Goal: Information Seeking & Learning: Understand process/instructions

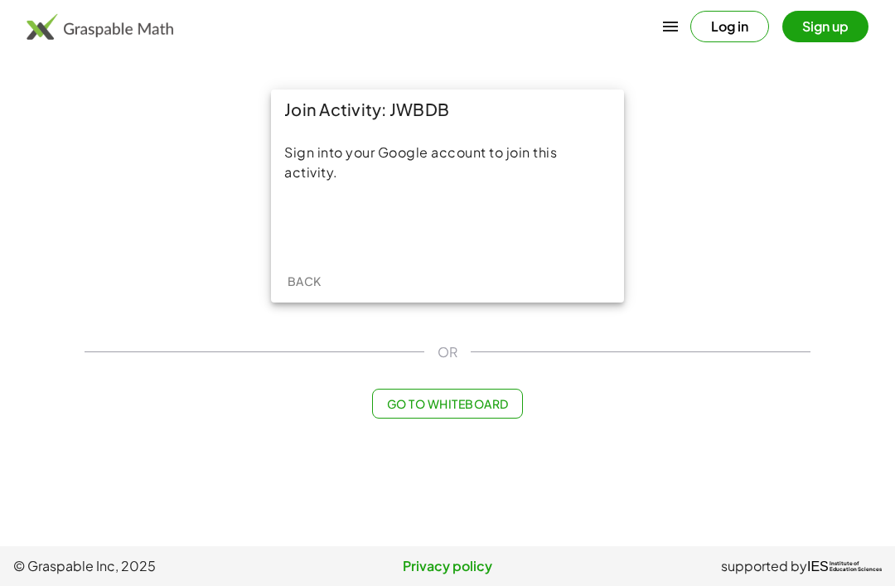
click at [460, 236] on div "Sign in with Google. Opens in new tab" at bounding box center [447, 225] width 153 height 36
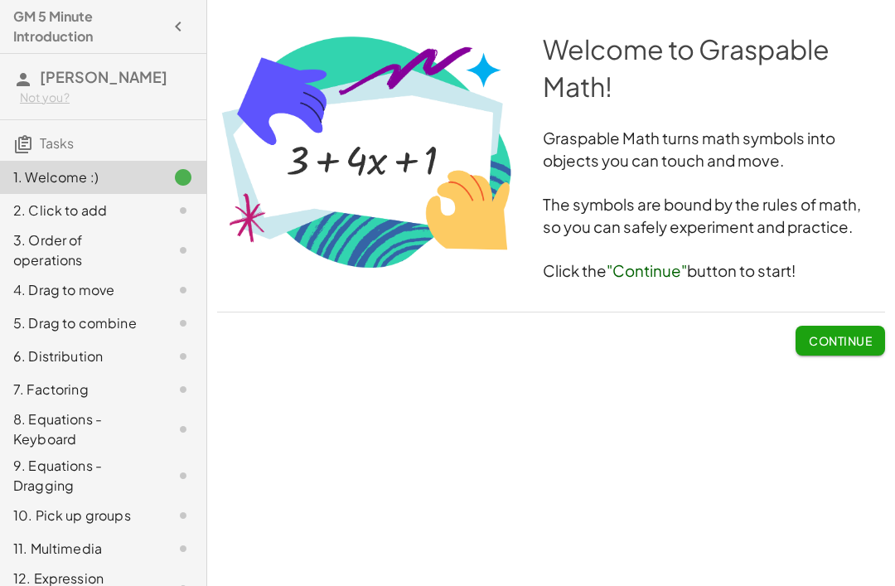
click at [849, 344] on span "Continue" at bounding box center [840, 340] width 63 height 15
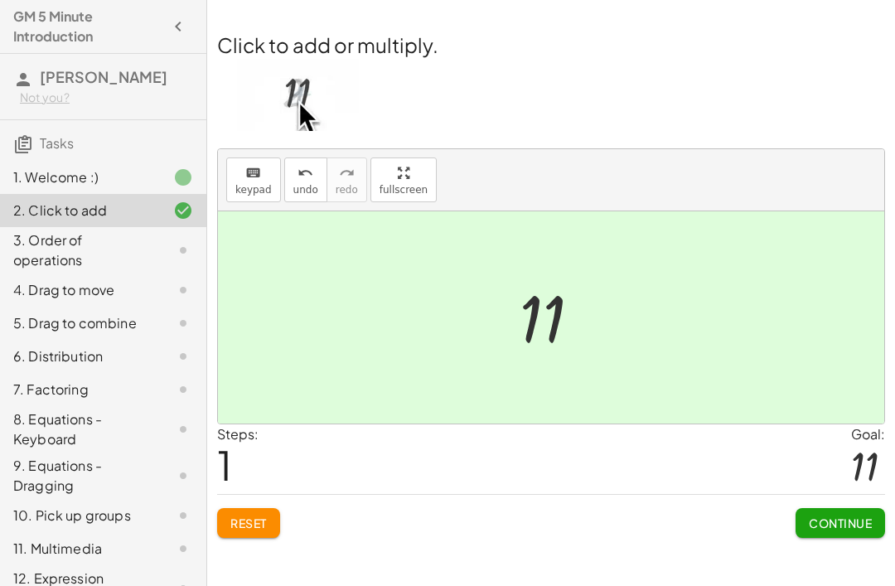
click at [852, 521] on span "Continue" at bounding box center [840, 523] width 63 height 15
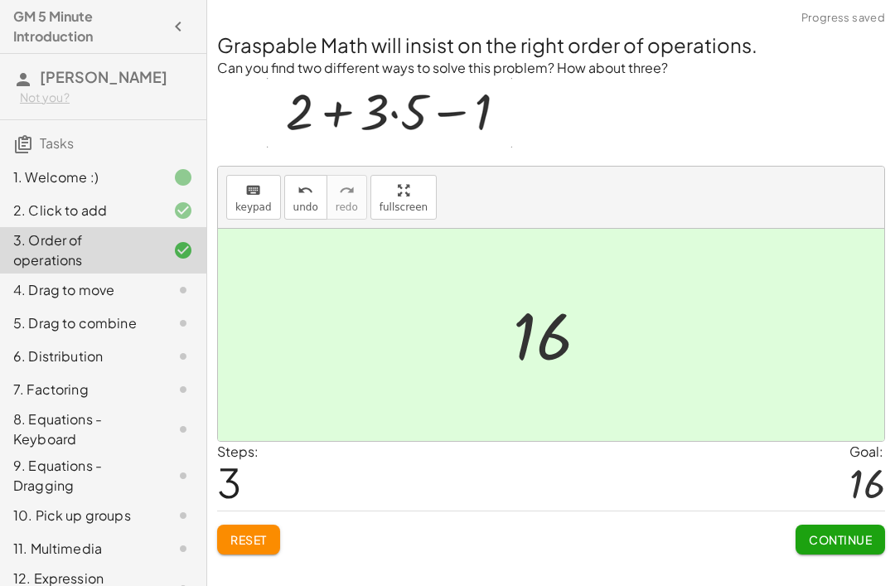
click at [853, 538] on span "Continue" at bounding box center [840, 539] width 63 height 15
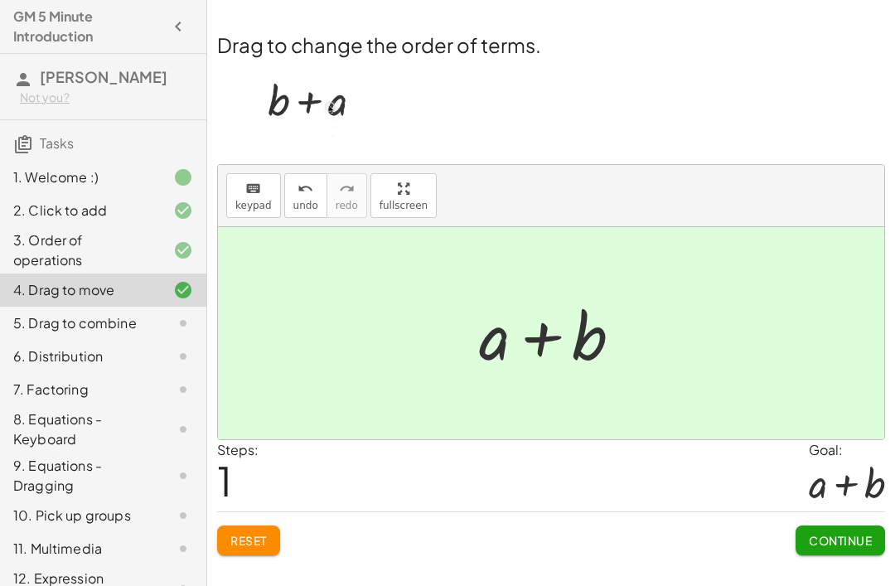
click at [824, 537] on span "Continue" at bounding box center [840, 540] width 63 height 15
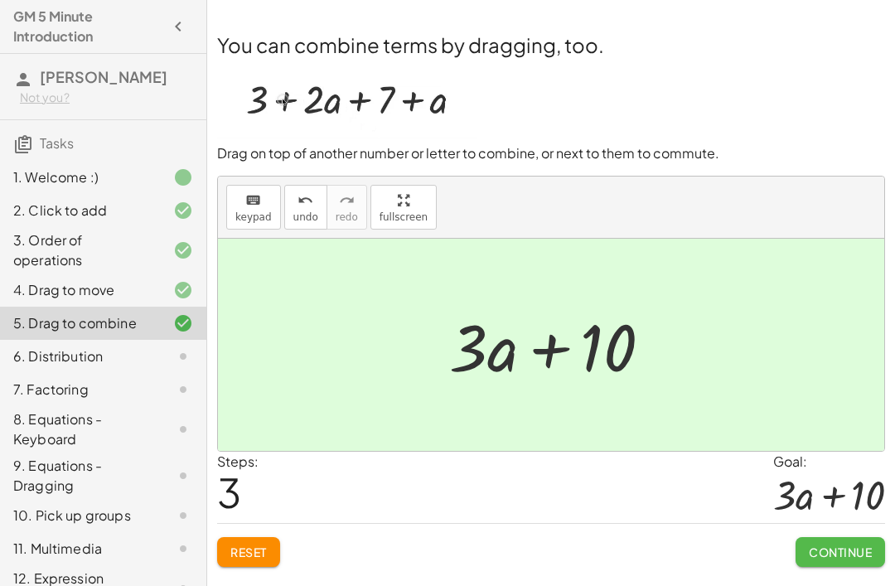
click at [826, 545] on span "Continue" at bounding box center [840, 552] width 63 height 15
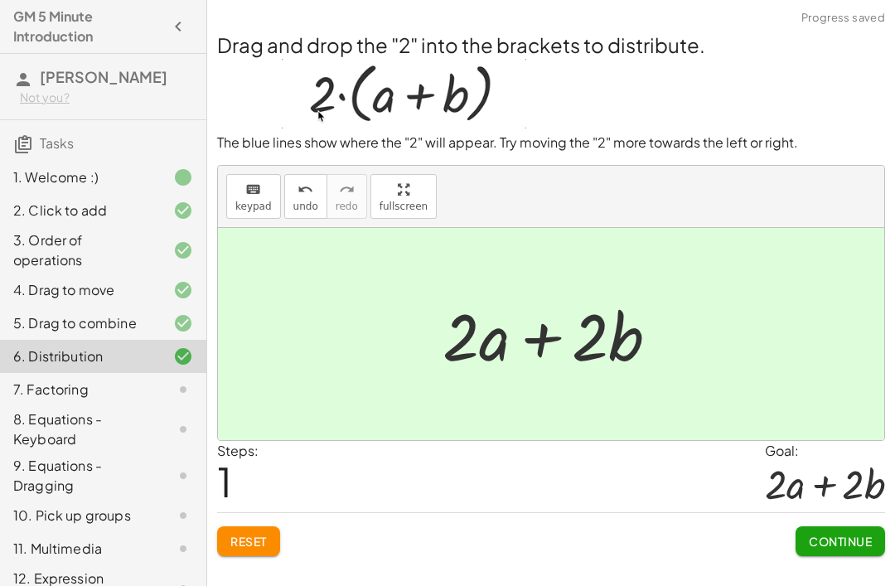
click at [838, 542] on span "Continue" at bounding box center [840, 541] width 63 height 15
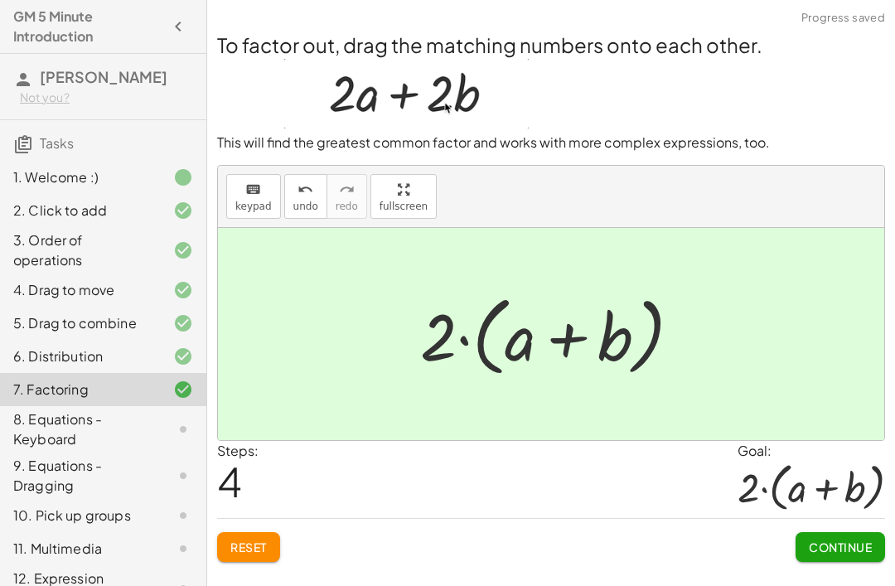
click at [835, 548] on span "Continue" at bounding box center [840, 547] width 63 height 15
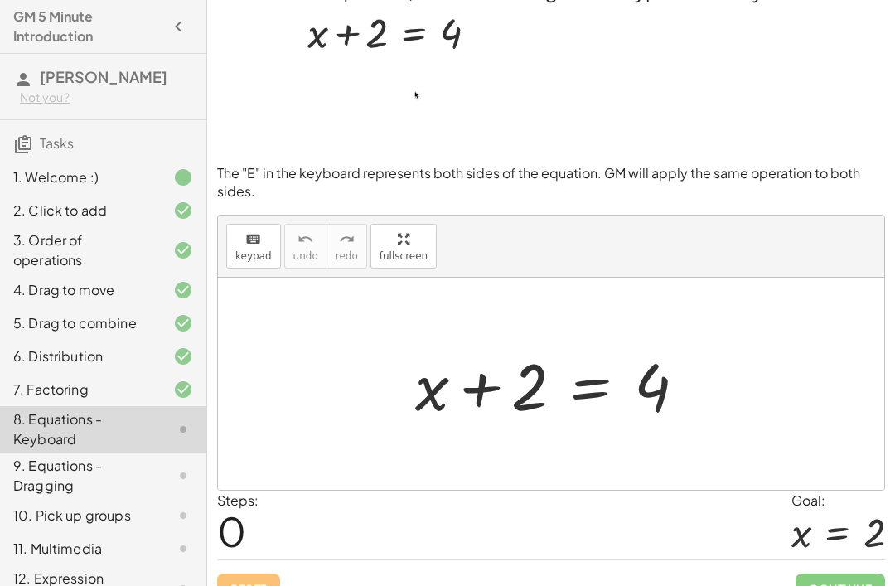
scroll to position [29, 0]
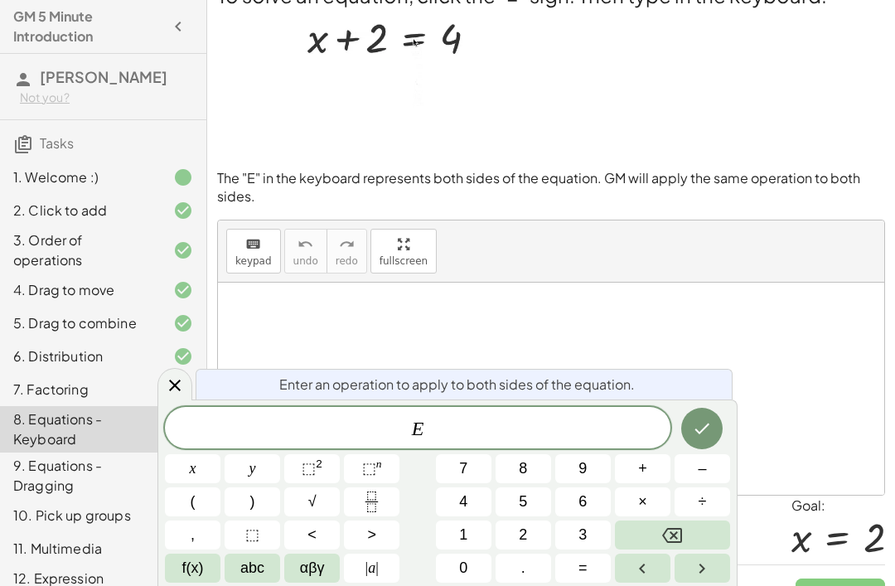
click at [713, 460] on button "–" at bounding box center [703, 468] width 56 height 29
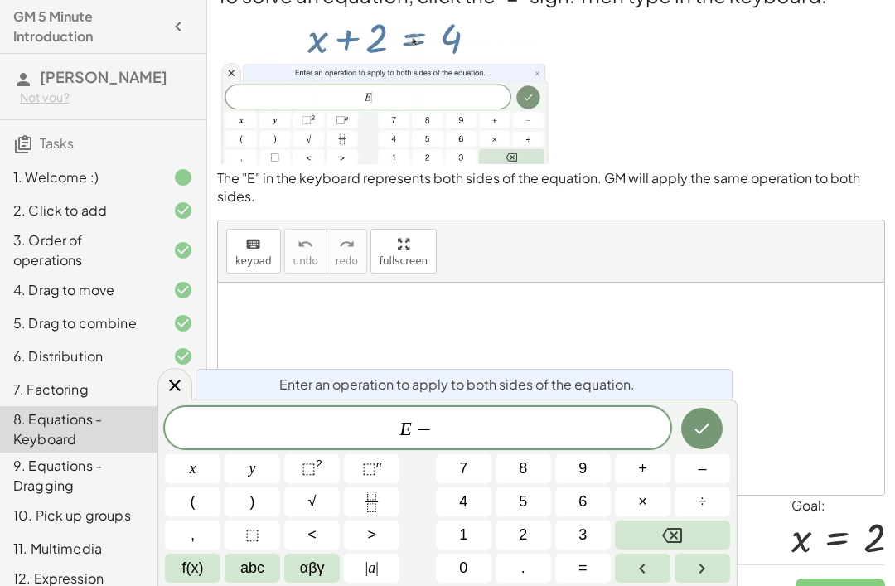
click at [527, 524] on span "2" at bounding box center [523, 535] width 8 height 22
click at [709, 417] on button "Done" at bounding box center [701, 428] width 41 height 41
click at [183, 389] on icon at bounding box center [175, 385] width 20 height 20
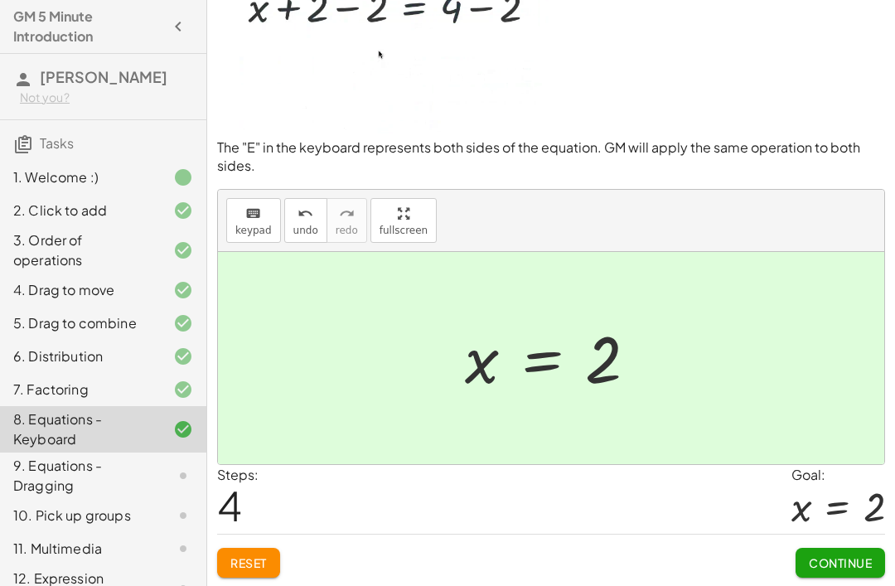
click at [849, 559] on span "Continue" at bounding box center [840, 562] width 63 height 15
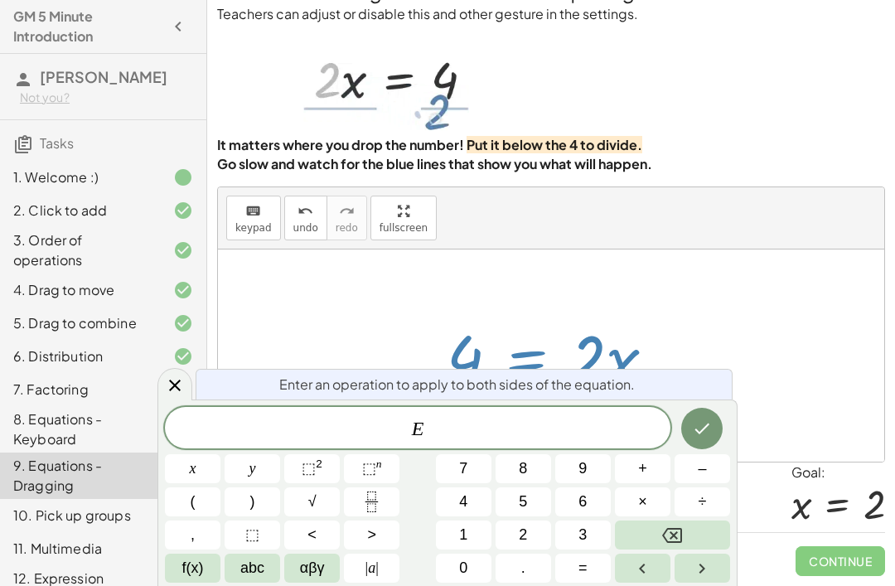
click at [183, 371] on div at bounding box center [174, 384] width 35 height 32
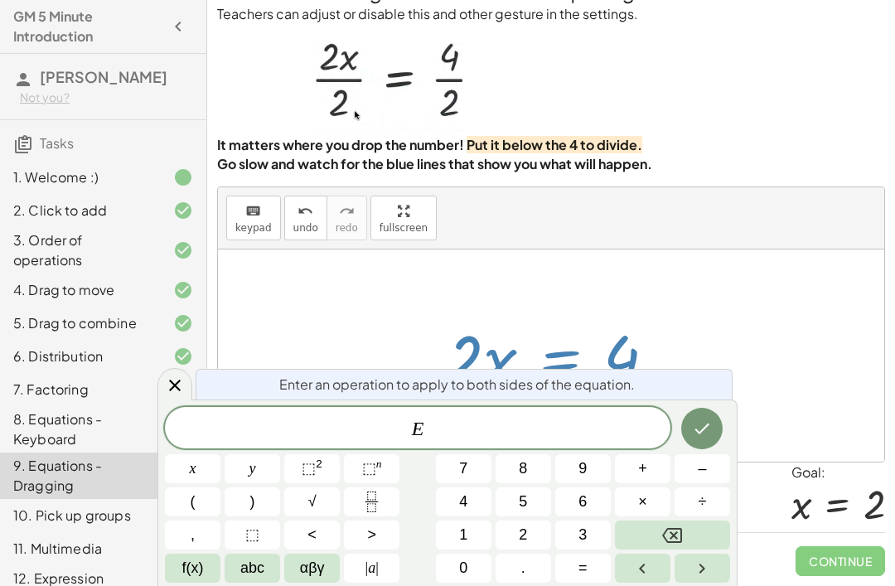
click at [180, 396] on div at bounding box center [174, 384] width 35 height 32
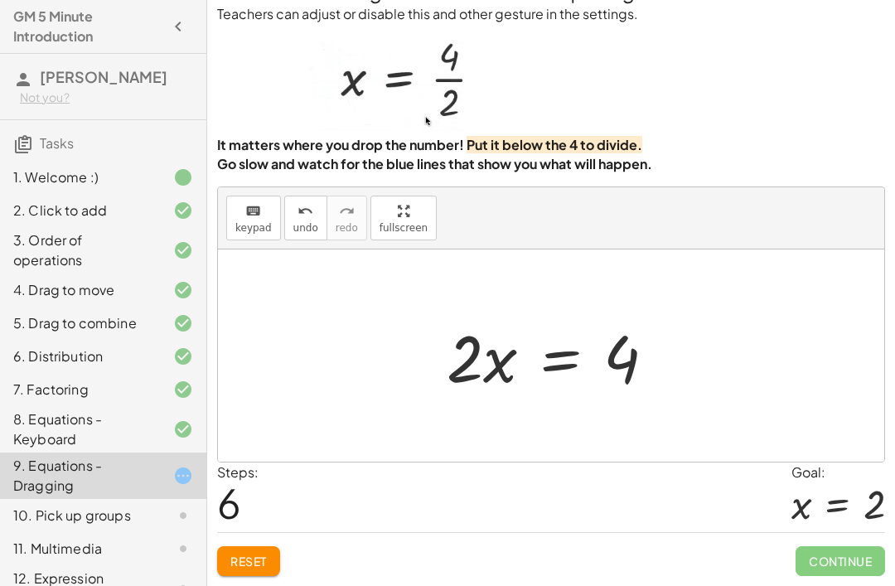
click at [271, 556] on button "Reset" at bounding box center [248, 561] width 63 height 30
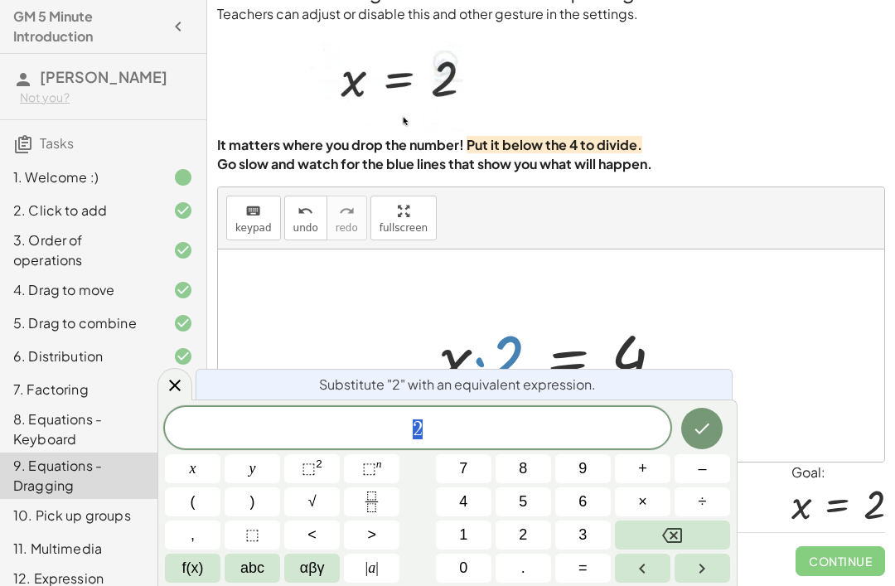
click at [169, 386] on icon at bounding box center [175, 385] width 20 height 20
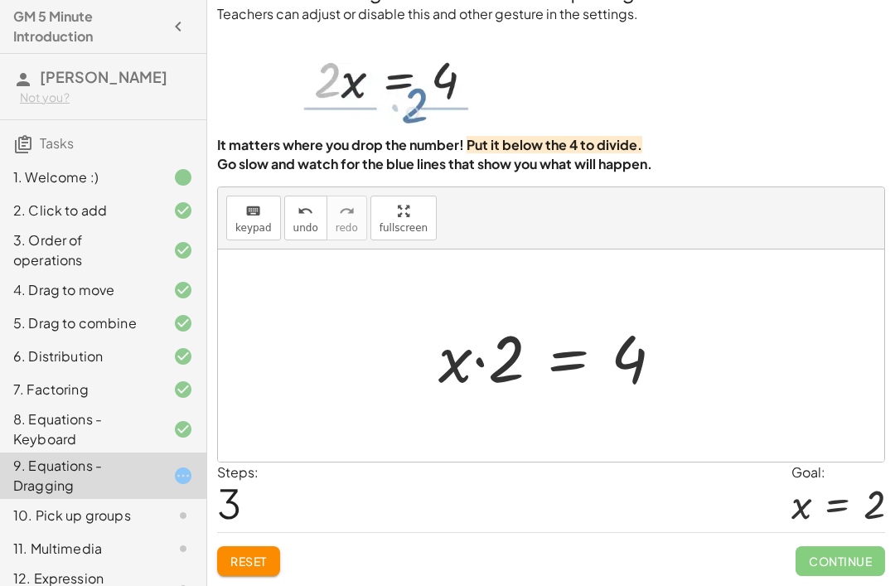
click at [265, 573] on button "Reset" at bounding box center [248, 561] width 63 height 30
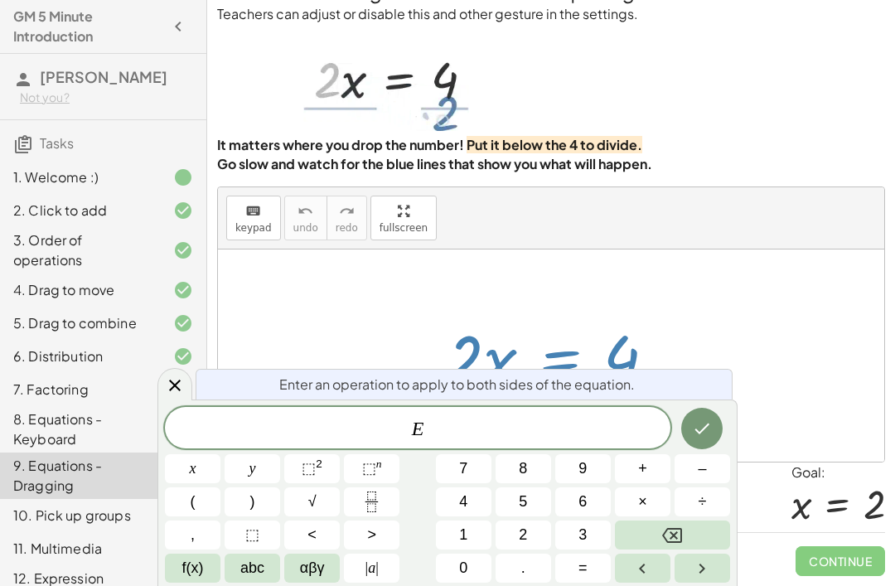
click at [376, 508] on icon "Fraction" at bounding box center [371, 502] width 21 height 21
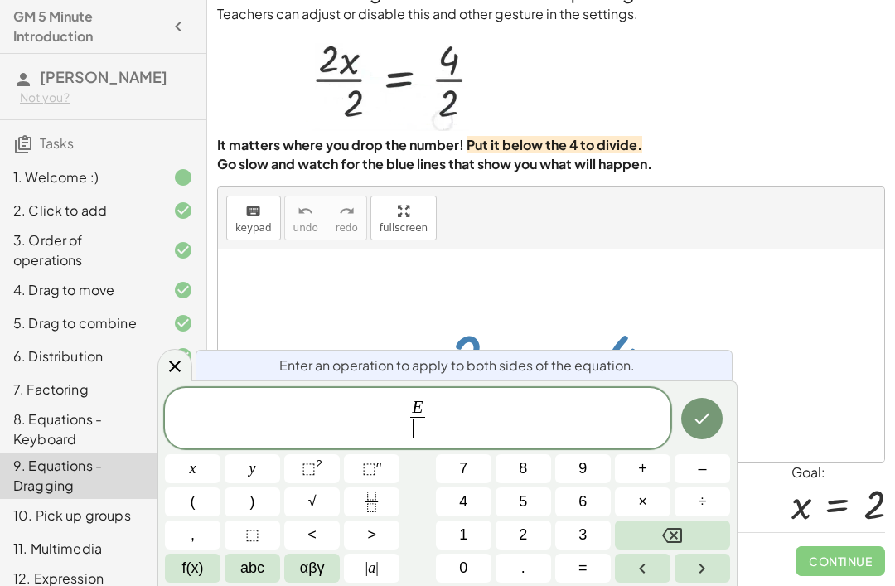
click at [525, 531] on span "2" at bounding box center [523, 535] width 8 height 22
click at [701, 411] on icon "Done" at bounding box center [702, 419] width 20 height 20
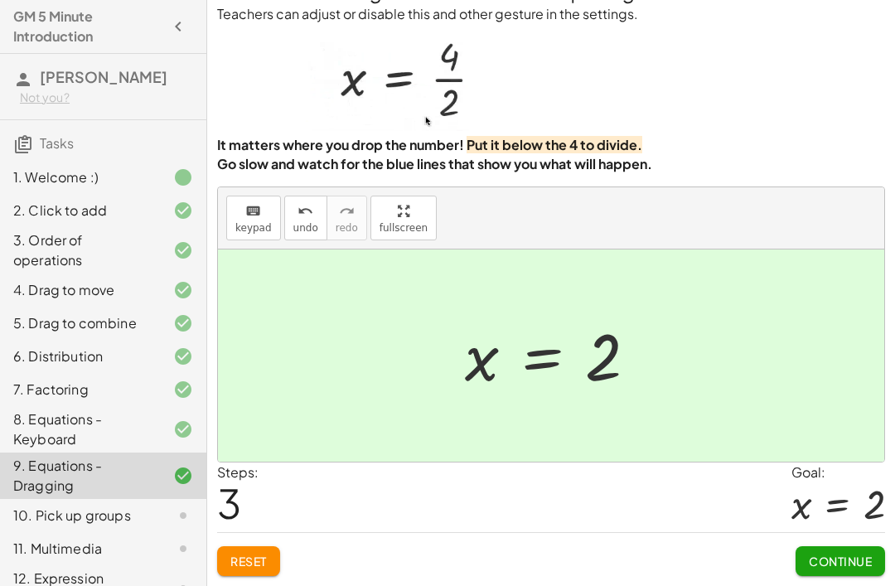
click at [840, 560] on span "Continue" at bounding box center [840, 561] width 63 height 15
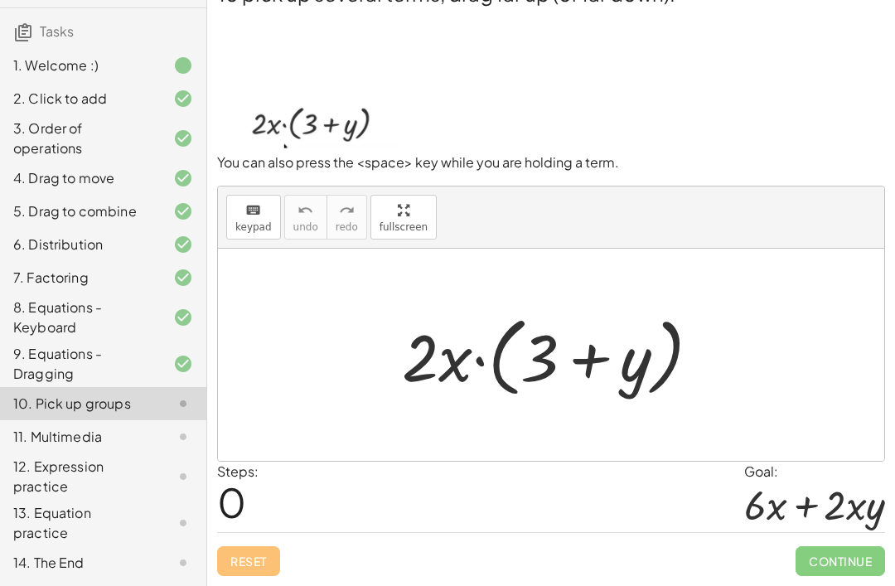
scroll to position [111, 0]
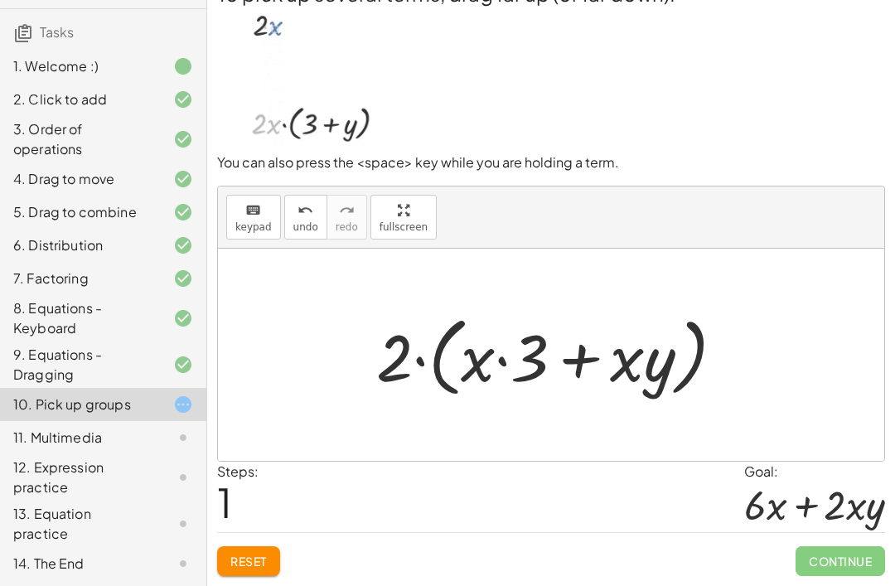
click at [264, 555] on span "Reset" at bounding box center [248, 561] width 36 height 15
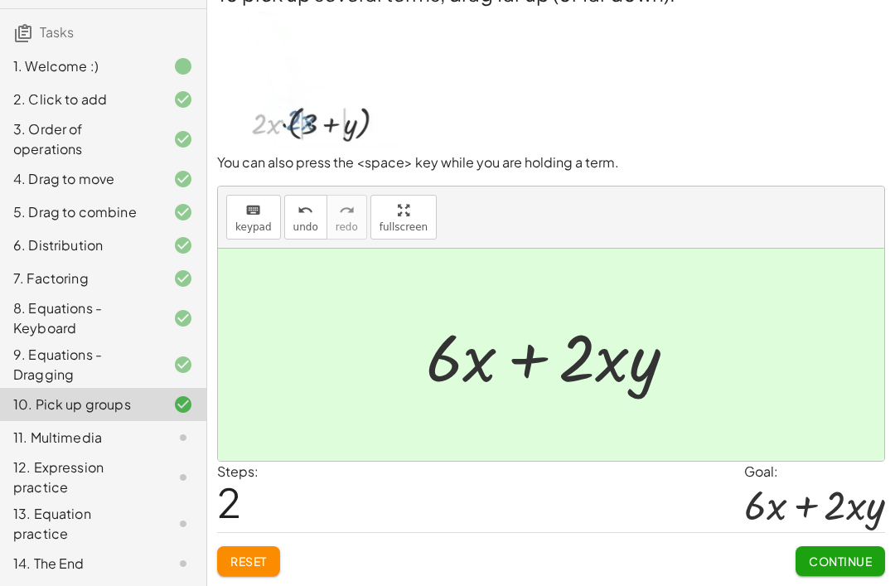
click at [844, 557] on span "Continue" at bounding box center [840, 561] width 63 height 15
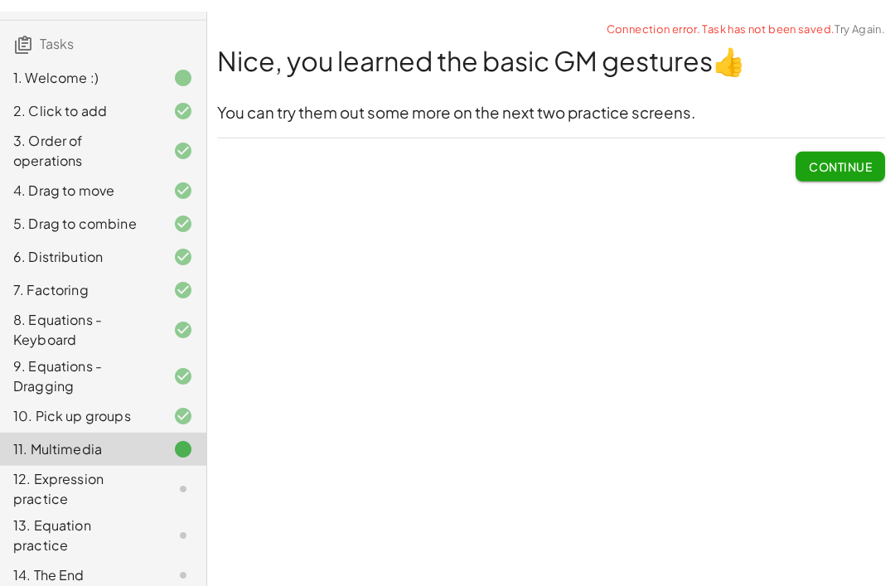
scroll to position [0, 0]
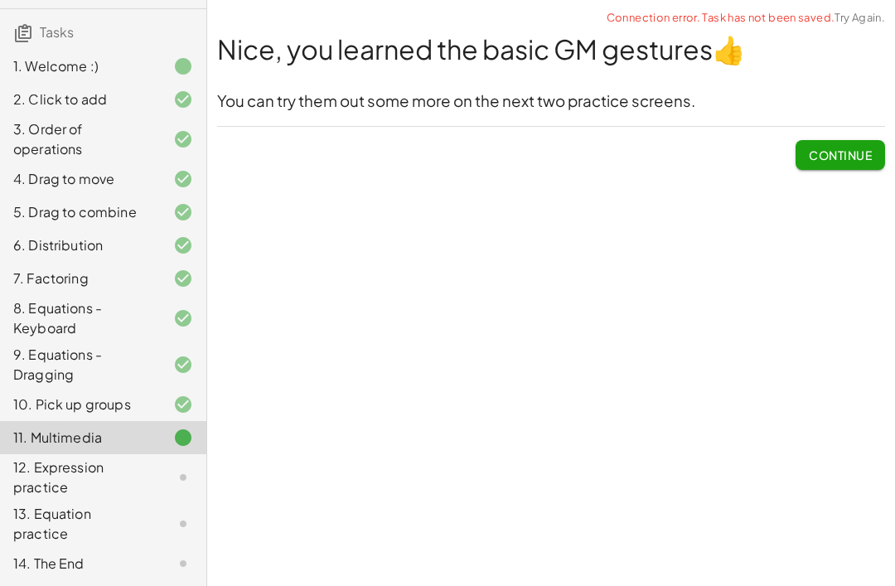
click at [854, 157] on span "Continue" at bounding box center [840, 155] width 63 height 15
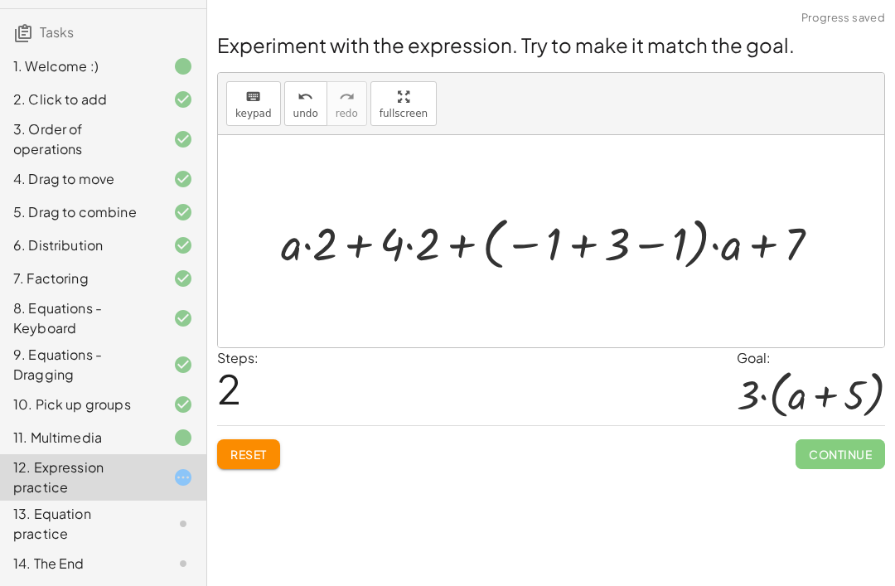
click at [248, 458] on span "Reset" at bounding box center [248, 454] width 36 height 15
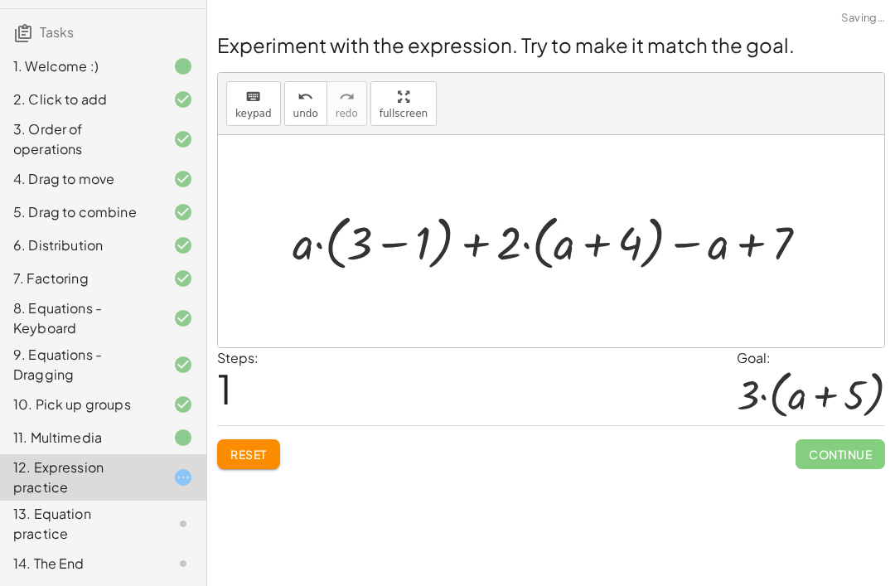
click at [257, 459] on span "Reset" at bounding box center [248, 454] width 36 height 15
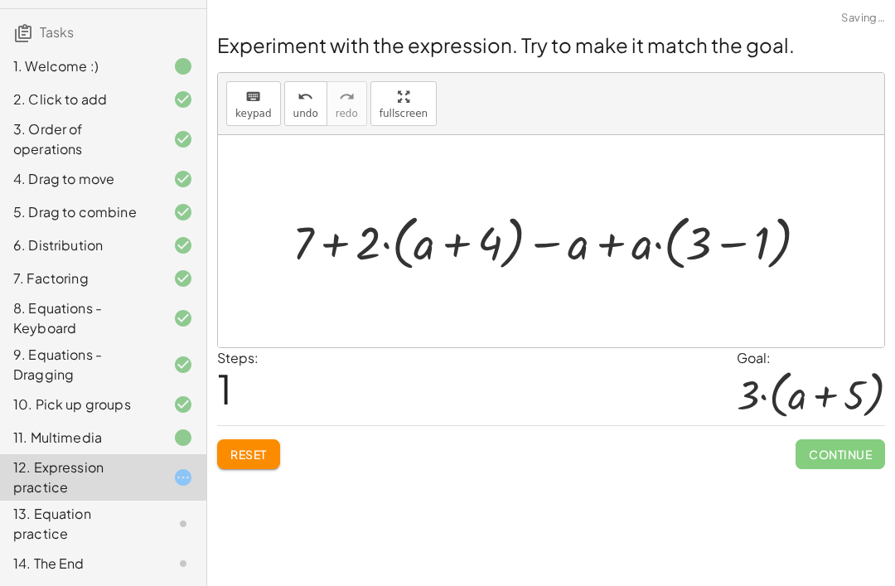
click at [254, 448] on span "Reset" at bounding box center [248, 454] width 36 height 15
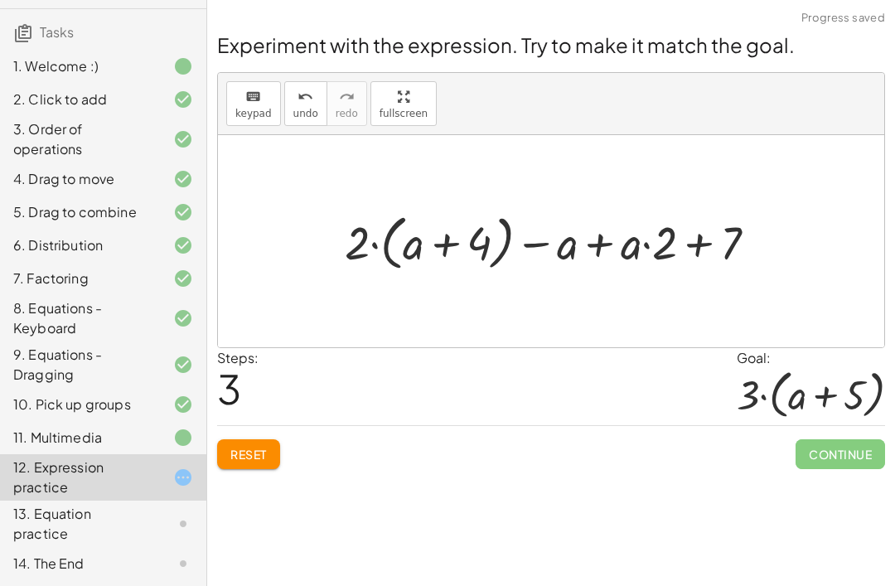
click at [257, 458] on span "Reset" at bounding box center [248, 454] width 36 height 15
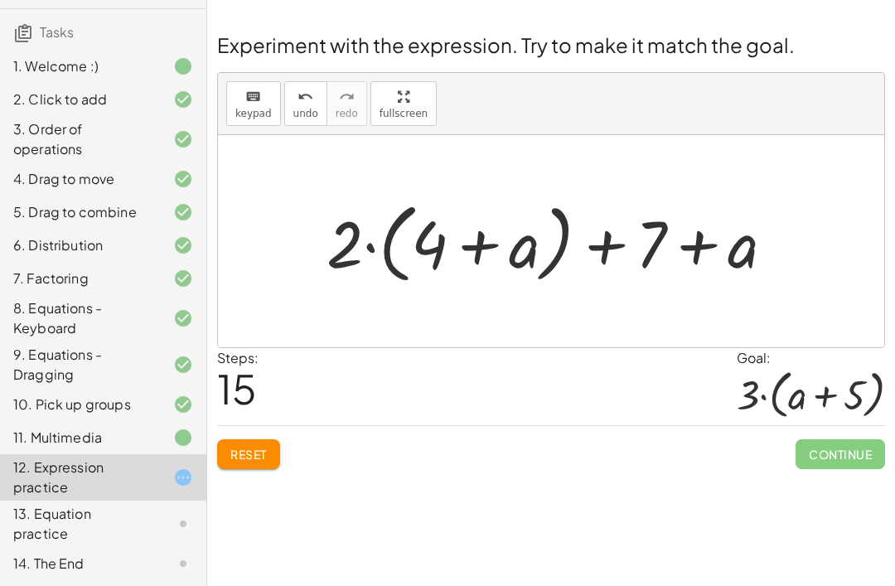
click at [249, 460] on span "Reset" at bounding box center [248, 454] width 36 height 15
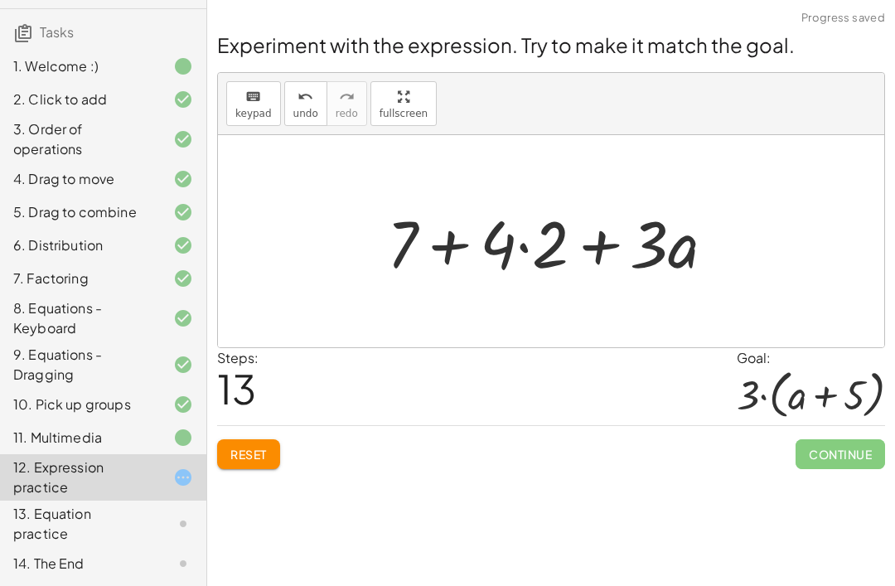
click at [241, 447] on span "Reset" at bounding box center [248, 454] width 36 height 15
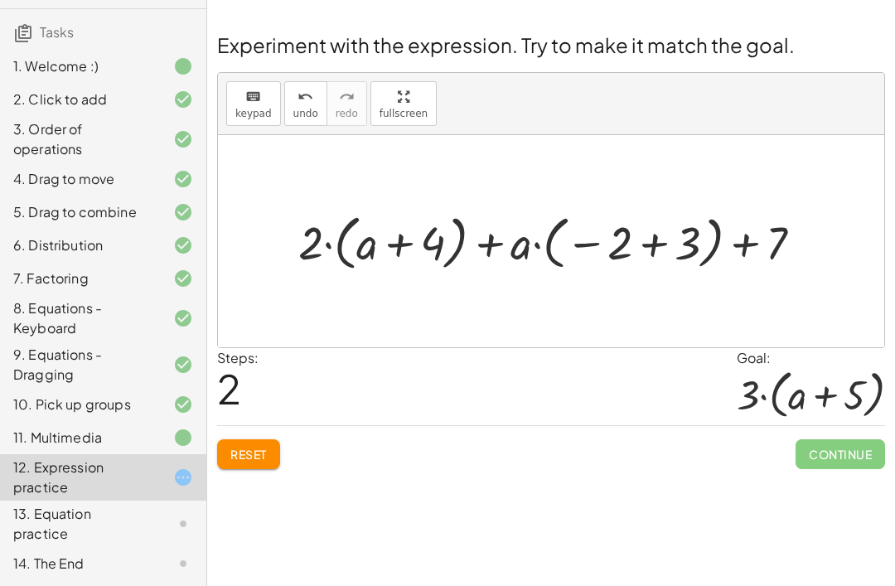
click at [261, 449] on span "Reset" at bounding box center [248, 454] width 36 height 15
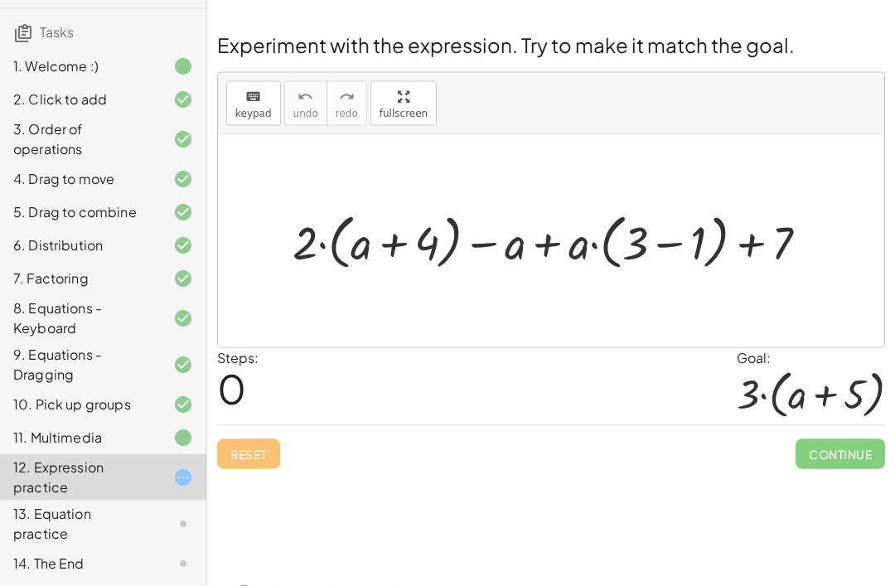
scroll to position [12, 0]
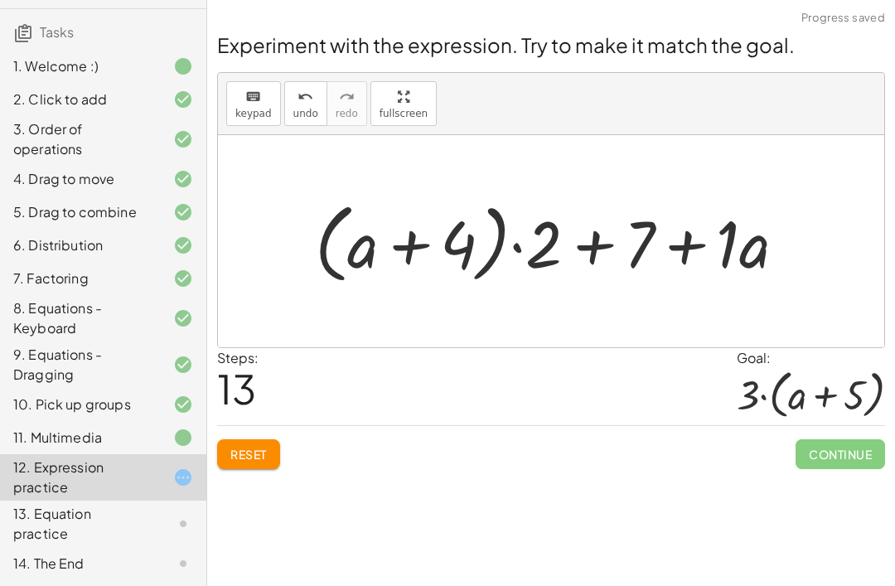
click at [253, 447] on span "Reset" at bounding box center [248, 454] width 36 height 15
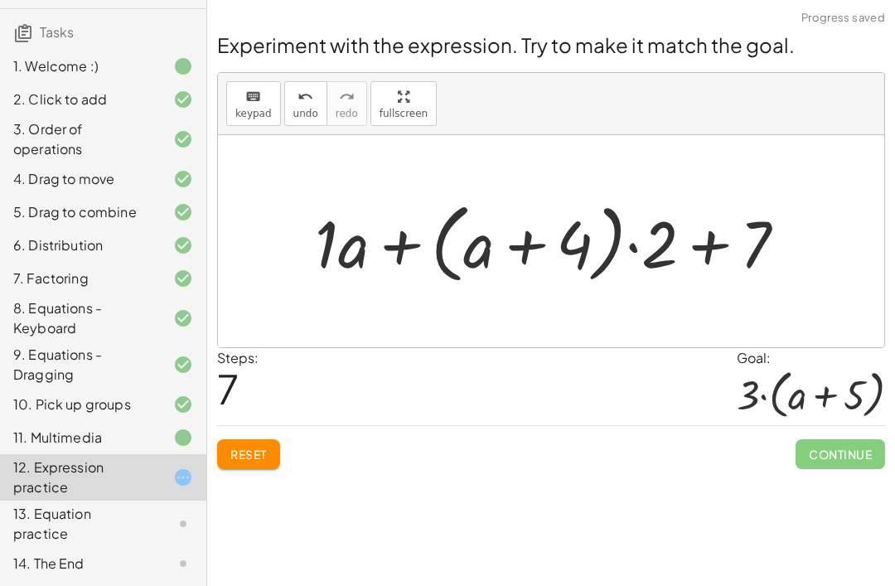
click at [257, 447] on span "Reset" at bounding box center [248, 454] width 36 height 15
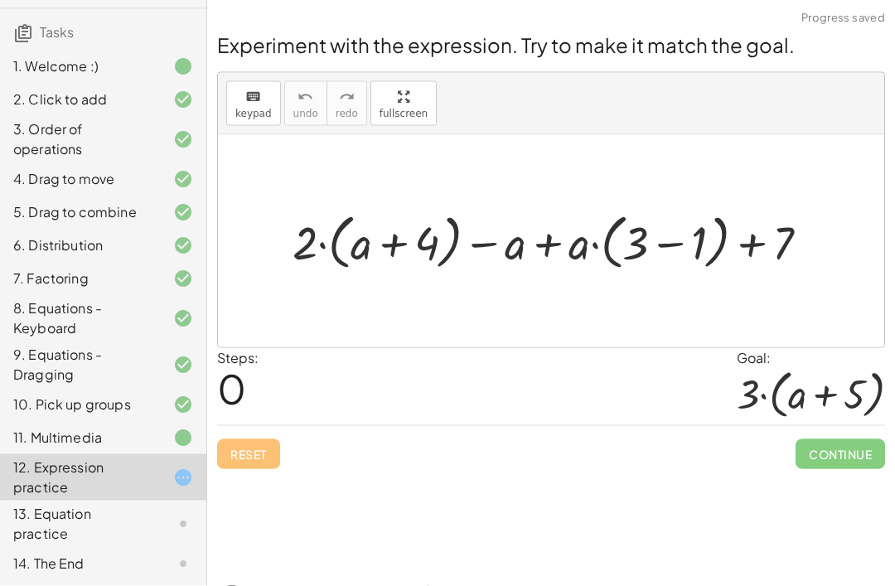
scroll to position [53, 0]
click at [278, 425] on div "Reset Continue" at bounding box center [551, 447] width 668 height 44
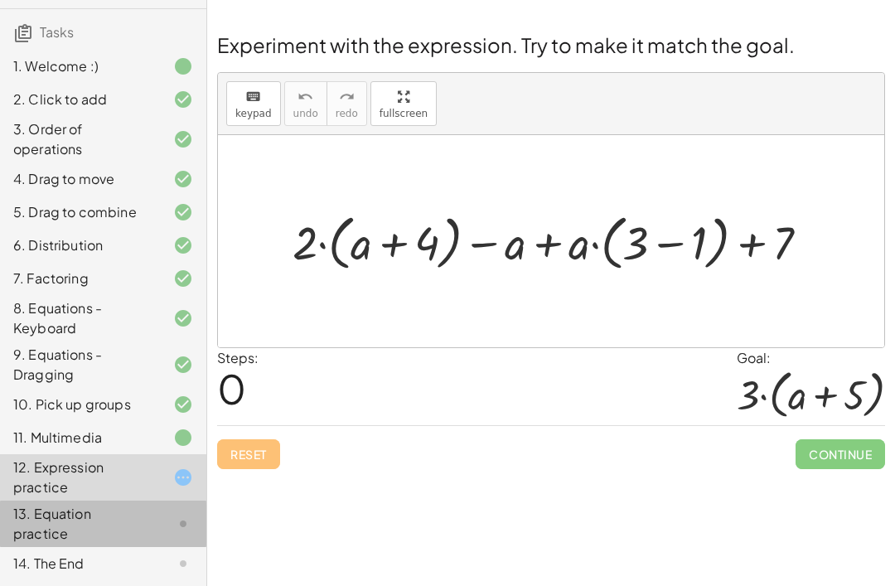
click at [64, 518] on div "13. Equation practice" at bounding box center [79, 524] width 133 height 40
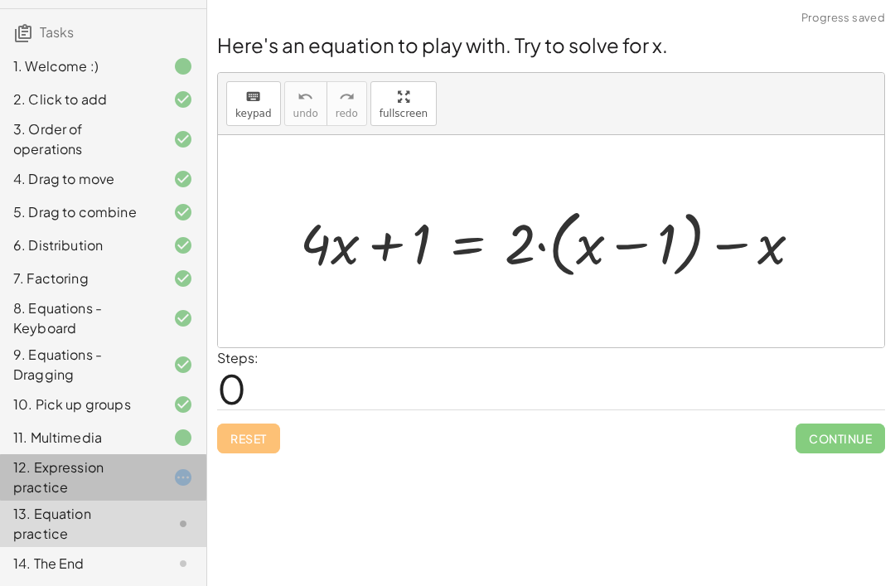
click at [56, 467] on div "12. Expression practice" at bounding box center [79, 478] width 133 height 40
